Goal: Task Accomplishment & Management: Complete application form

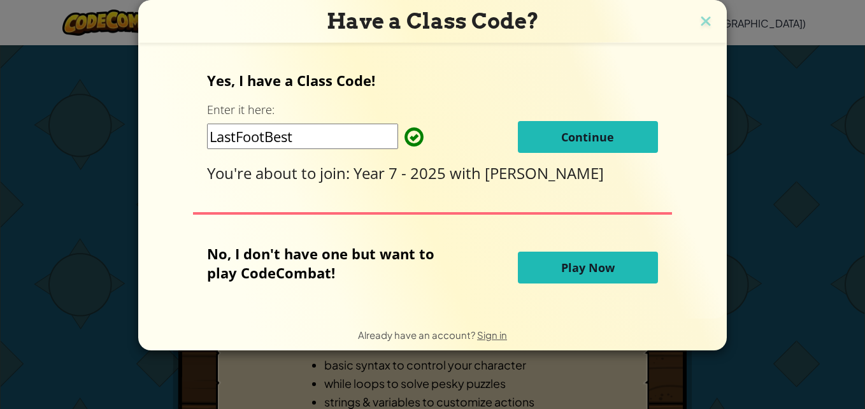
click at [341, 136] on input "LastFootBest" at bounding box center [302, 136] width 191 height 25
click at [595, 132] on span "Continue" at bounding box center [587, 136] width 53 height 15
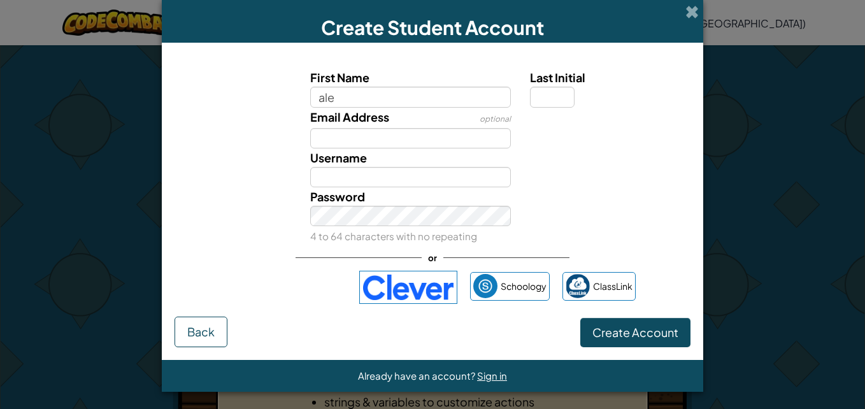
type input "[PERSON_NAME]"
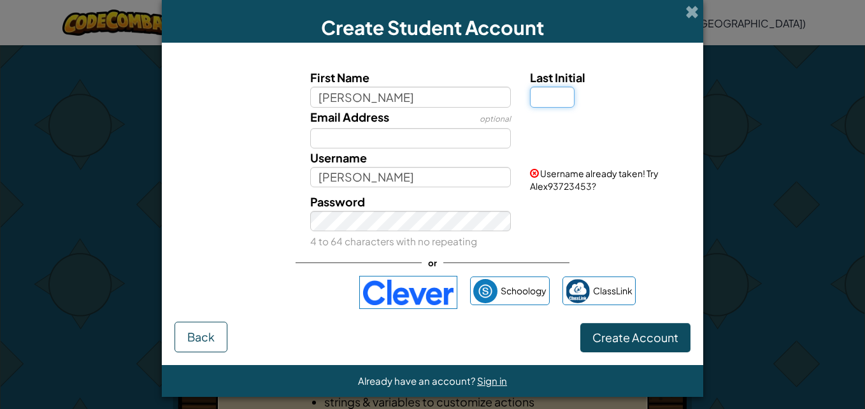
click at [556, 99] on input "Last Initial" at bounding box center [552, 97] width 45 height 20
type input "s"
click at [375, 91] on input "[PERSON_NAME]" at bounding box center [410, 97] width 201 height 20
click at [576, 129] on div "Email Address optional" at bounding box center [432, 128] width 529 height 41
click at [422, 85] on label "First Name" at bounding box center [410, 77] width 201 height 18
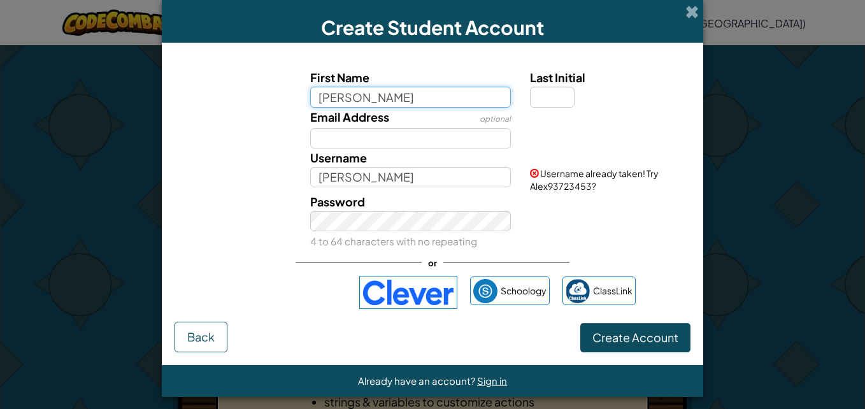
click at [422, 87] on input "[PERSON_NAME]" at bounding box center [410, 97] width 201 height 20
type input "AlexTS"
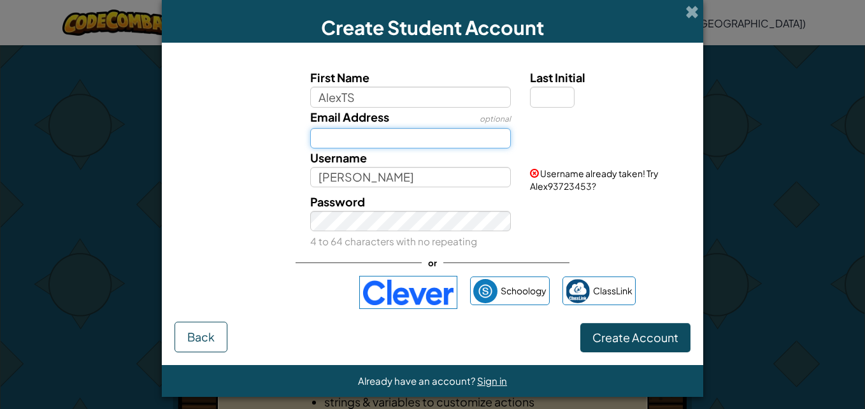
type input "AlexTS"
click at [417, 140] on input "Email Address" at bounding box center [410, 138] width 201 height 20
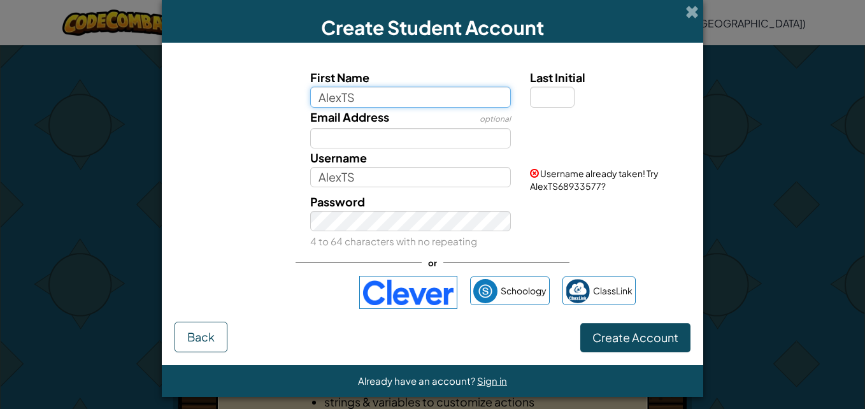
click at [408, 100] on input "AlexTS" at bounding box center [410, 97] width 201 height 20
type input "AlexT"
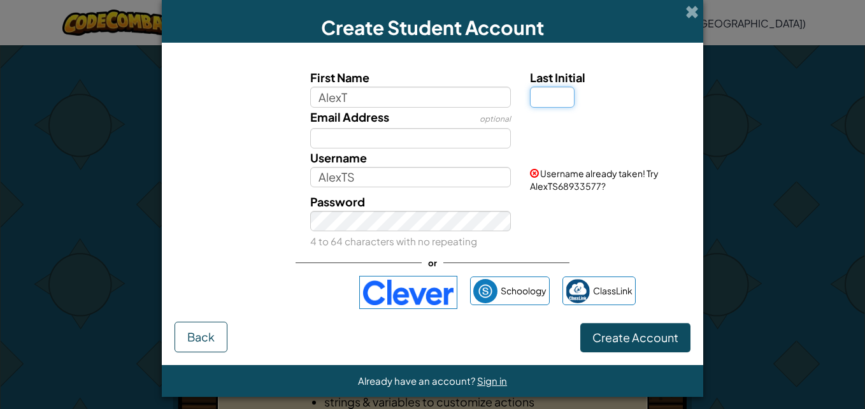
type input "AlexT"
click at [554, 94] on input "Last Initial" at bounding box center [552, 97] width 45 height 20
type input "s"
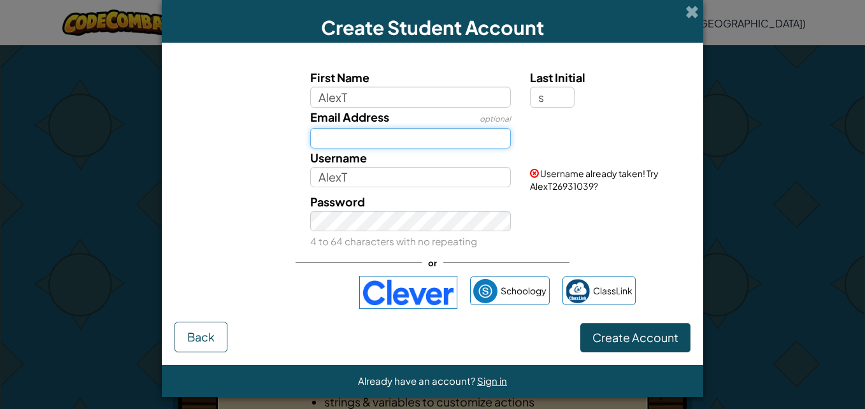
type input "AlexTS"
click at [417, 141] on input "Email Address" at bounding box center [410, 138] width 201 height 20
type input "[PERSON_NAME][EMAIL_ADDRESS][DOMAIN_NAME]"
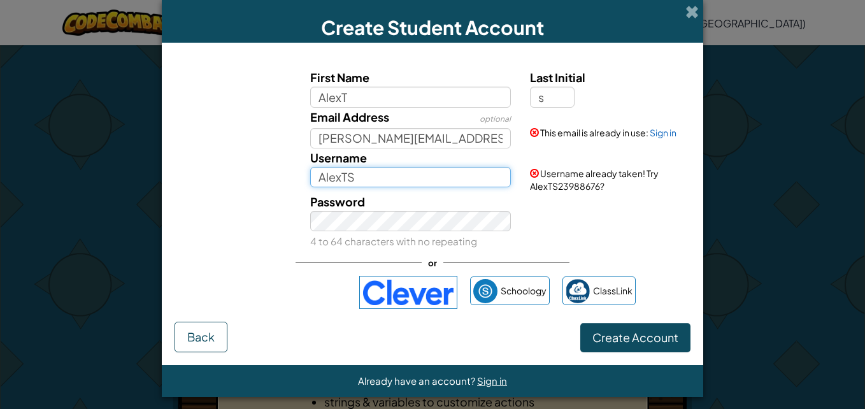
click at [371, 177] on input "AlexTS" at bounding box center [410, 177] width 201 height 20
type input "A"
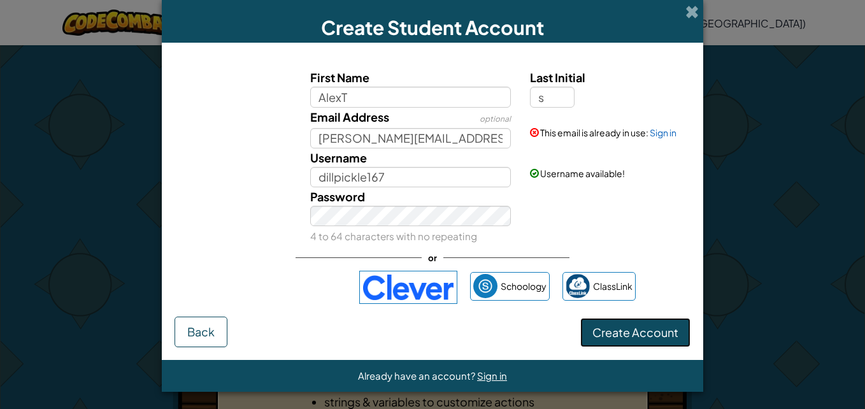
click at [654, 331] on span "Create Account" at bounding box center [635, 332] width 86 height 15
click at [646, 327] on button "Create Account" at bounding box center [635, 332] width 110 height 29
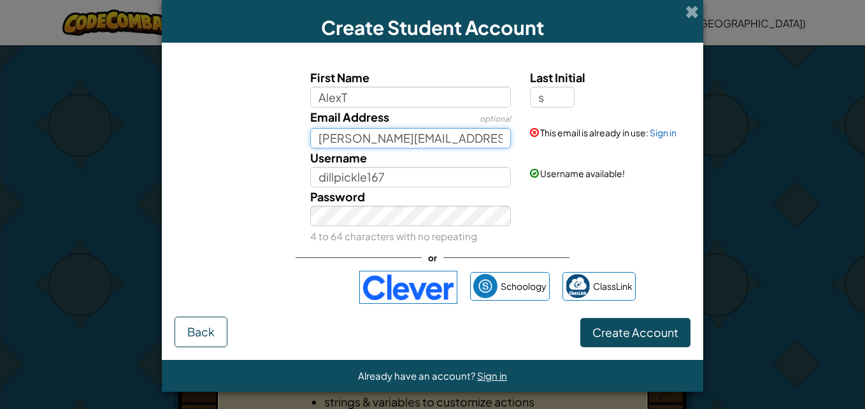
click at [494, 141] on input "[PERSON_NAME][EMAIL_ADDRESS][DOMAIN_NAME]" at bounding box center [410, 138] width 201 height 20
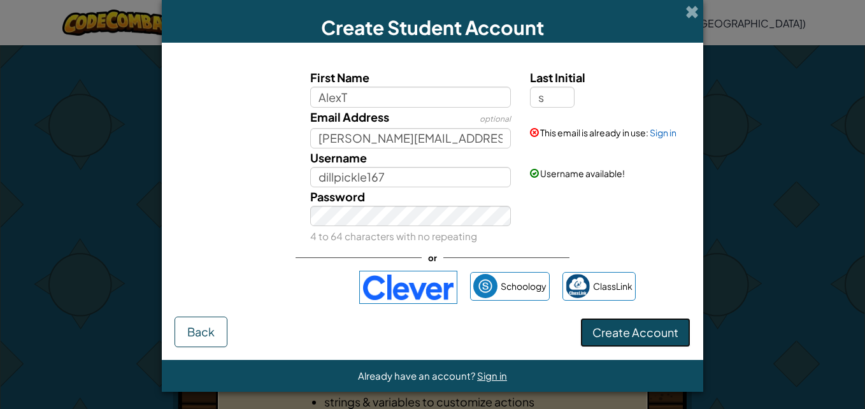
click at [627, 334] on button "Create Account" at bounding box center [635, 332] width 110 height 29
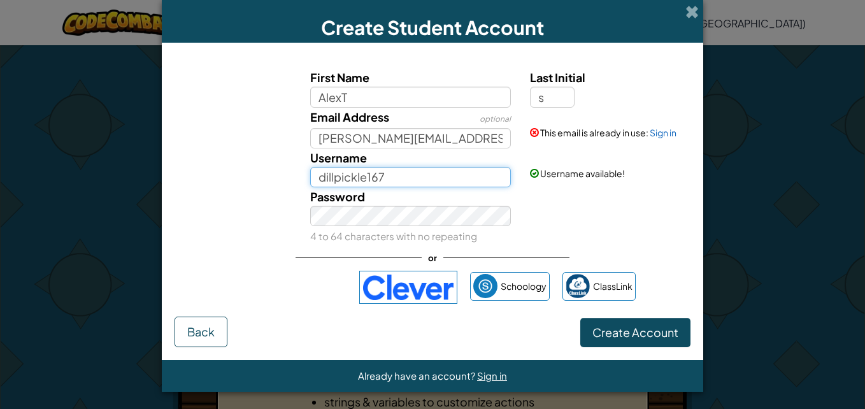
click at [394, 175] on input "dillpickle167" at bounding box center [410, 177] width 201 height 20
type input "dillpickle167"
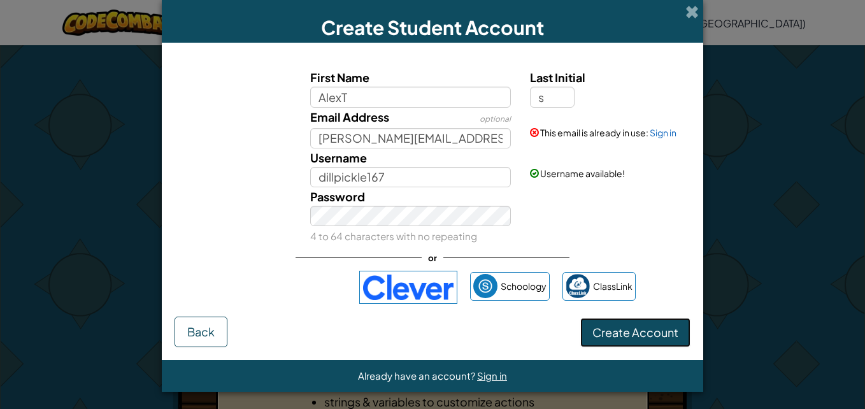
click at [649, 336] on button "Create Account" at bounding box center [635, 332] width 110 height 29
click at [658, 136] on link "Sign in" at bounding box center [663, 132] width 27 height 11
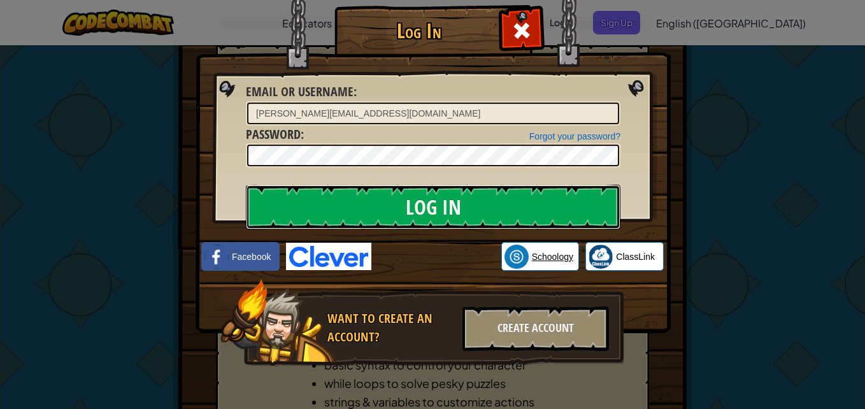
drag, startPoint x: 513, startPoint y: 254, endPoint x: 513, endPoint y: 245, distance: 9.6
click at [513, 254] on div "Log In Unknown Error Email or Username : [PERSON_NAME][EMAIL_ADDRESS][DOMAIN_NA…" at bounding box center [432, 204] width 424 height 371
click at [508, 204] on input "Log In" at bounding box center [433, 207] width 375 height 45
